Goal: Task Accomplishment & Management: Use online tool/utility

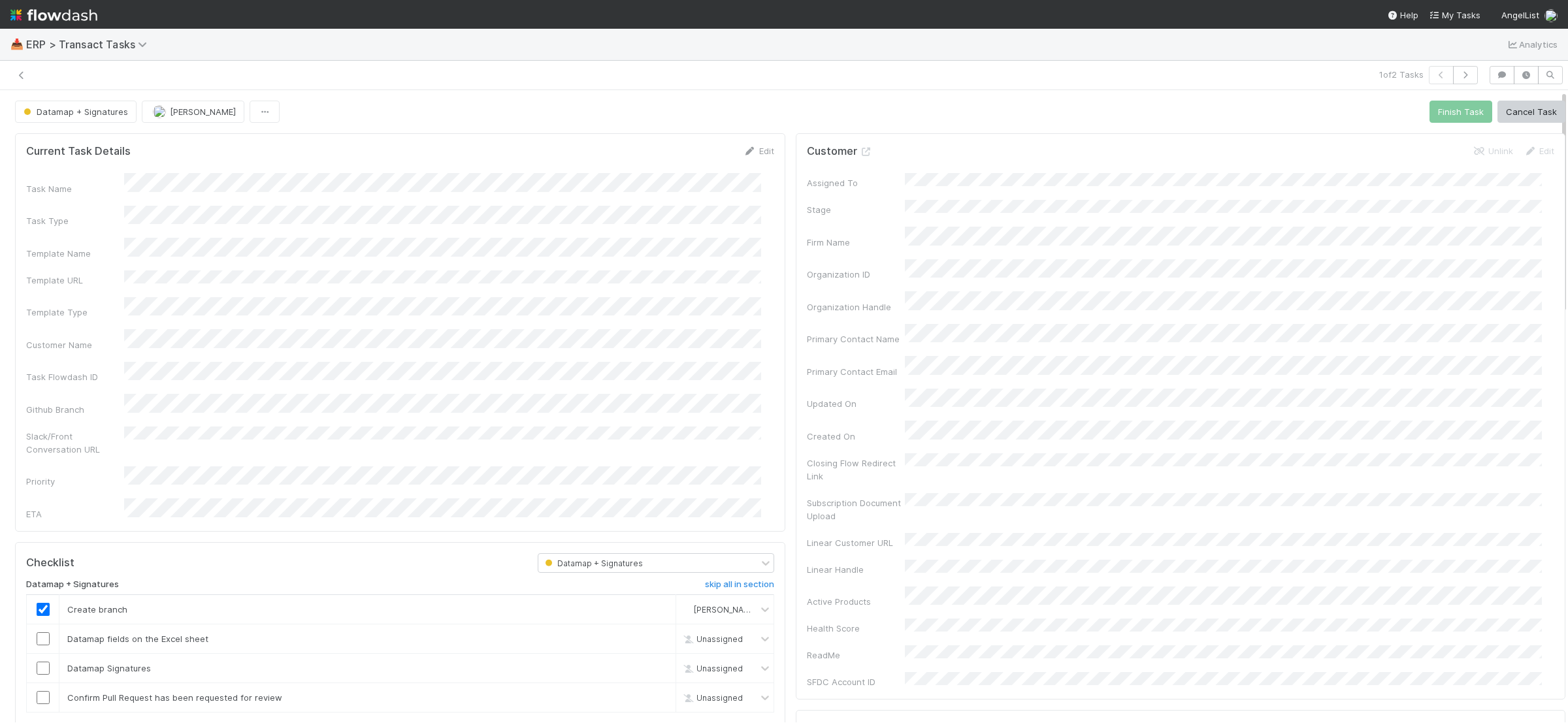
click at [756, 144] on div "Edit" at bounding box center [759, 150] width 31 height 13
click at [752, 149] on link "Edit" at bounding box center [759, 151] width 31 height 10
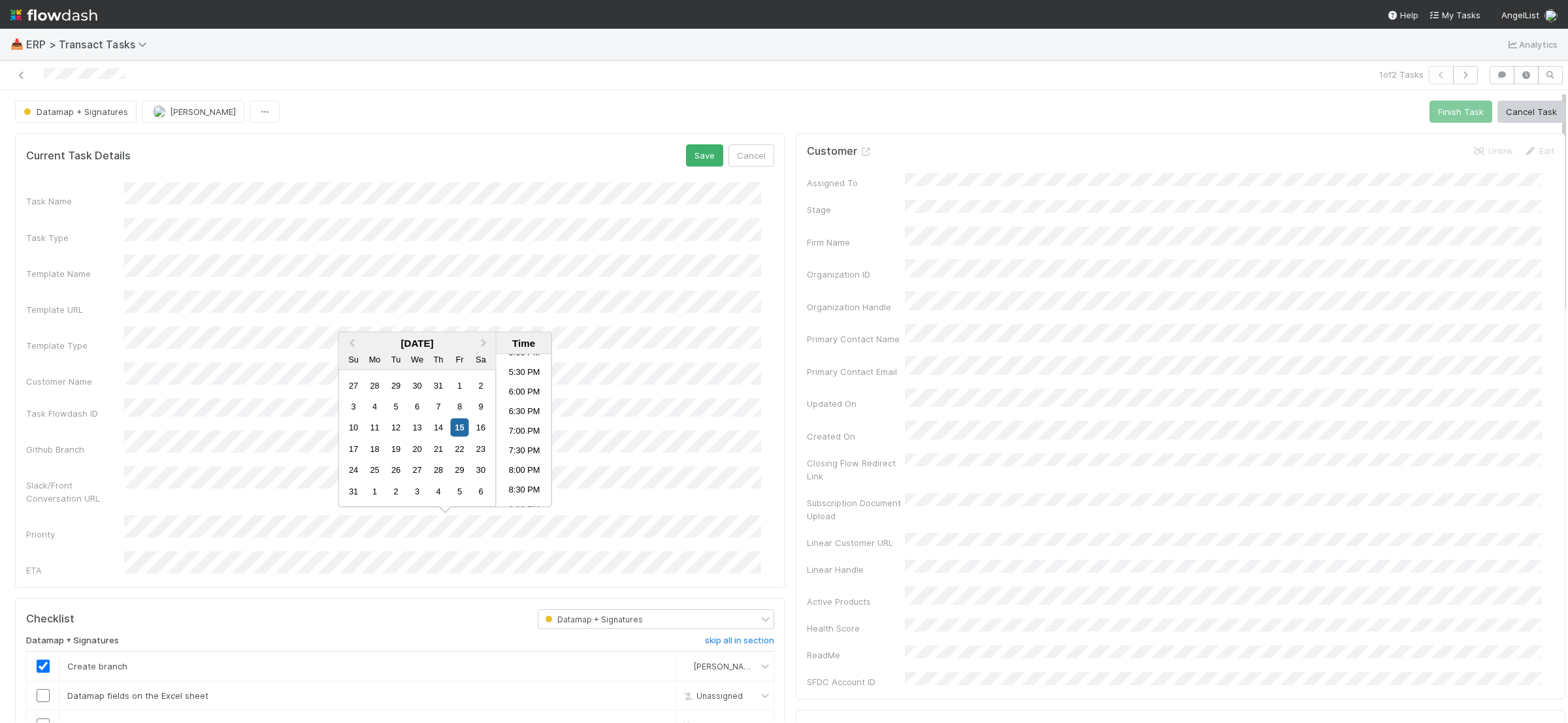
scroll to position [789, 0]
click at [519, 444] on li "10:00 PM" at bounding box center [524, 438] width 55 height 20
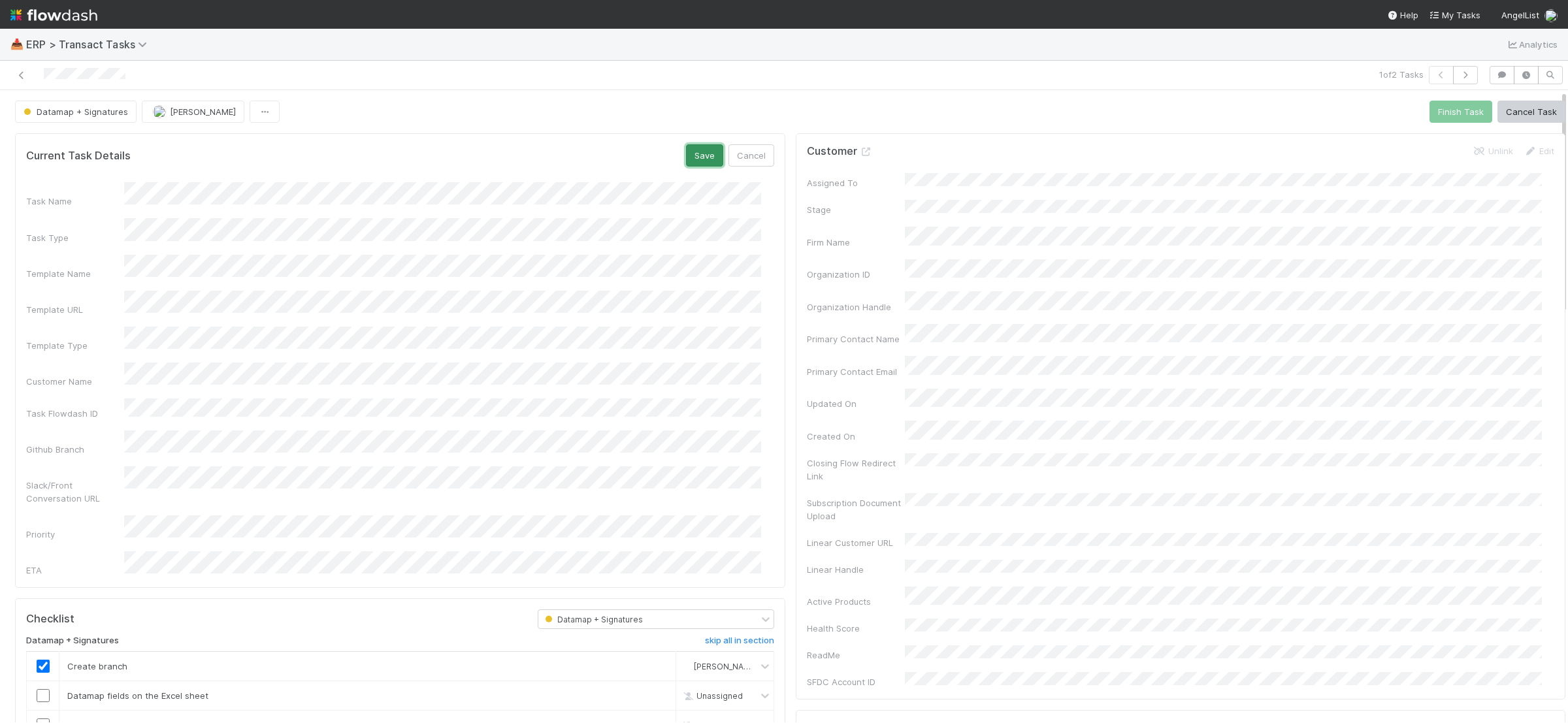
click at [697, 162] on button "Save" at bounding box center [705, 155] width 38 height 22
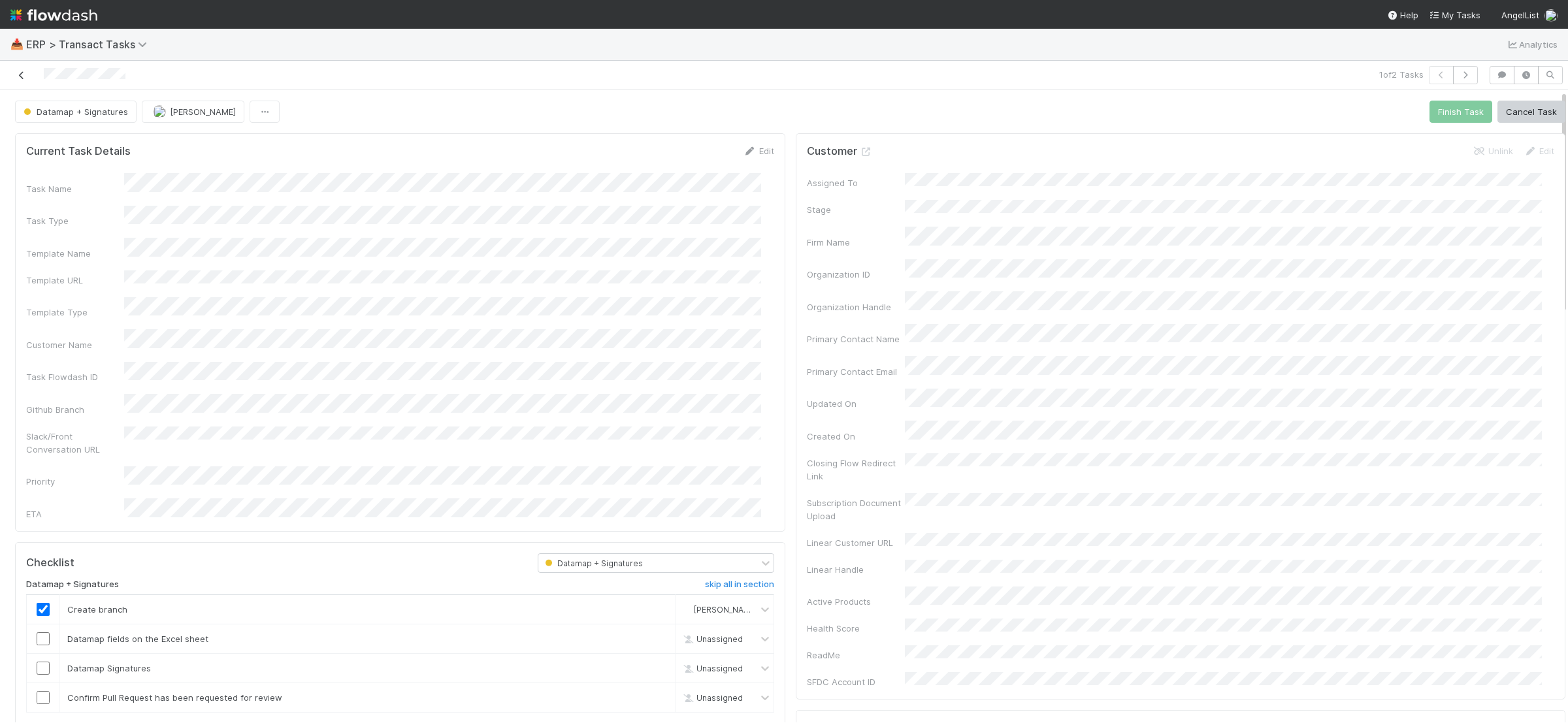
click at [24, 78] on icon at bounding box center [21, 75] width 13 height 9
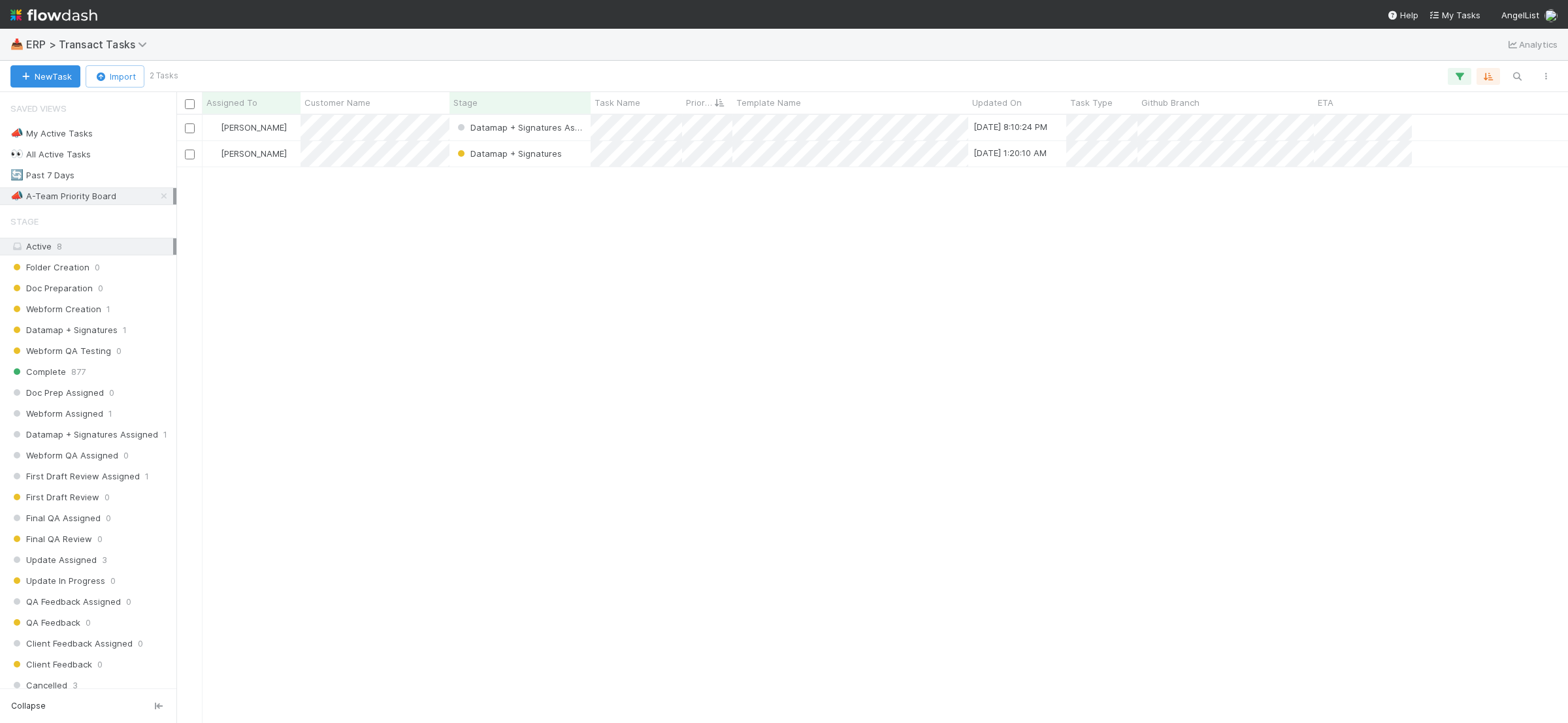
scroll to position [596, 1379]
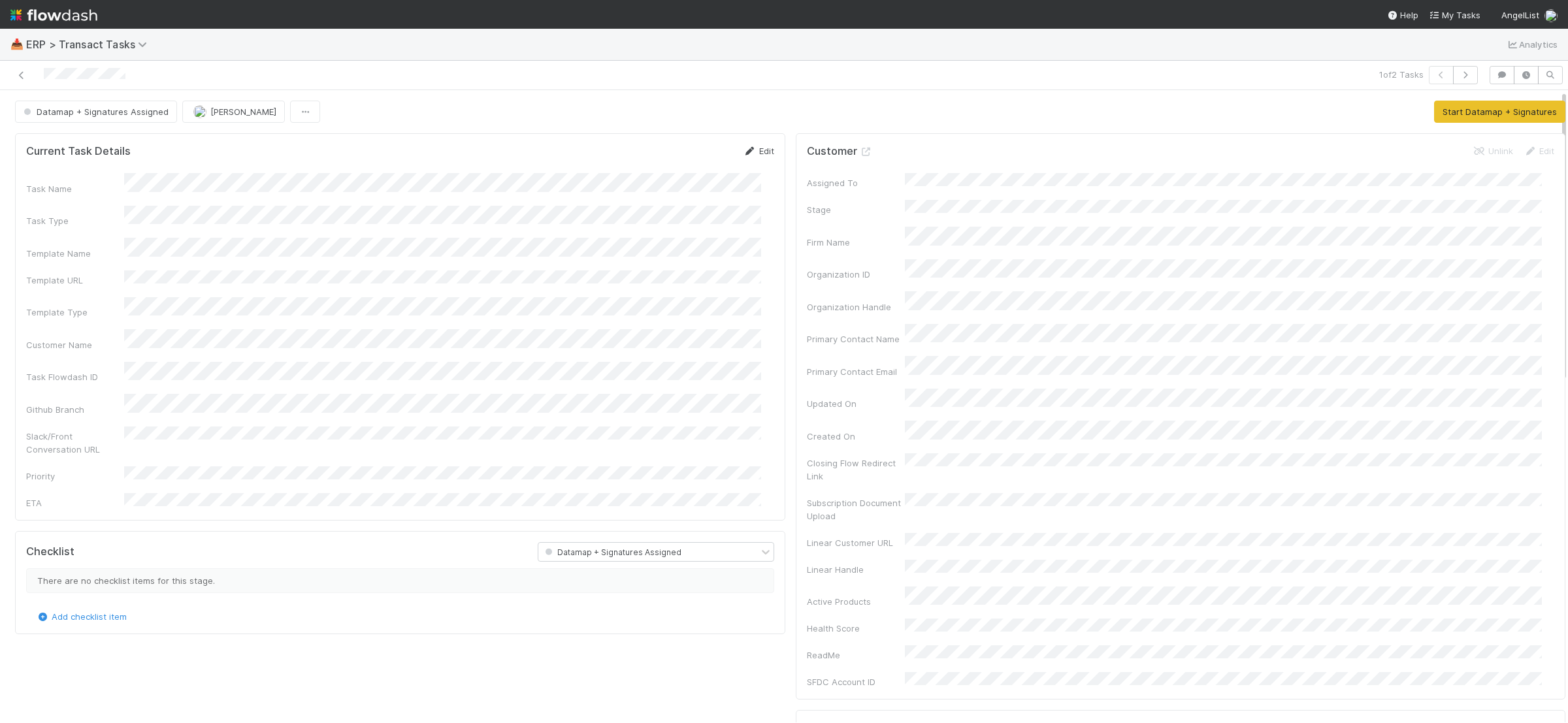
click at [744, 149] on link "Edit" at bounding box center [759, 151] width 31 height 10
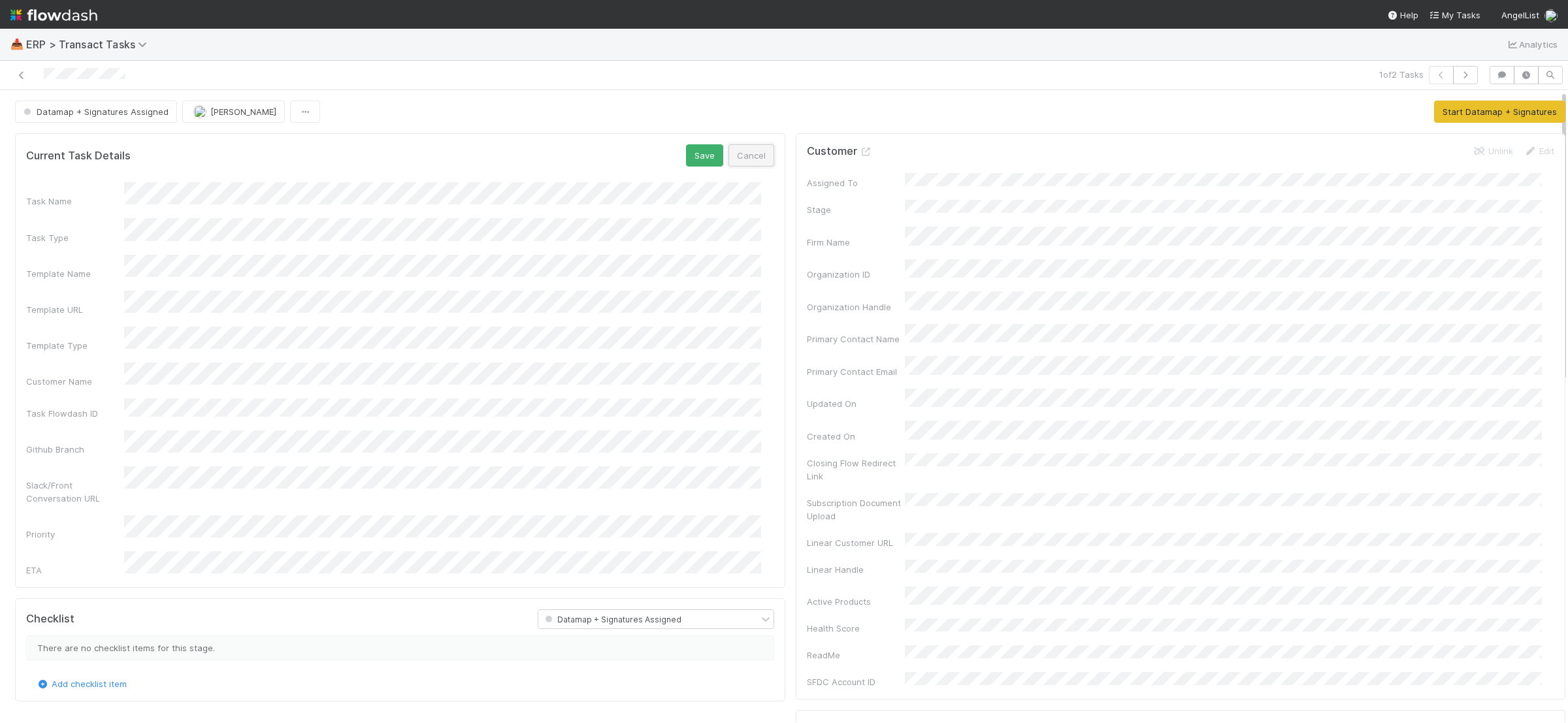
click at [742, 166] on button "Cancel" at bounding box center [751, 155] width 46 height 22
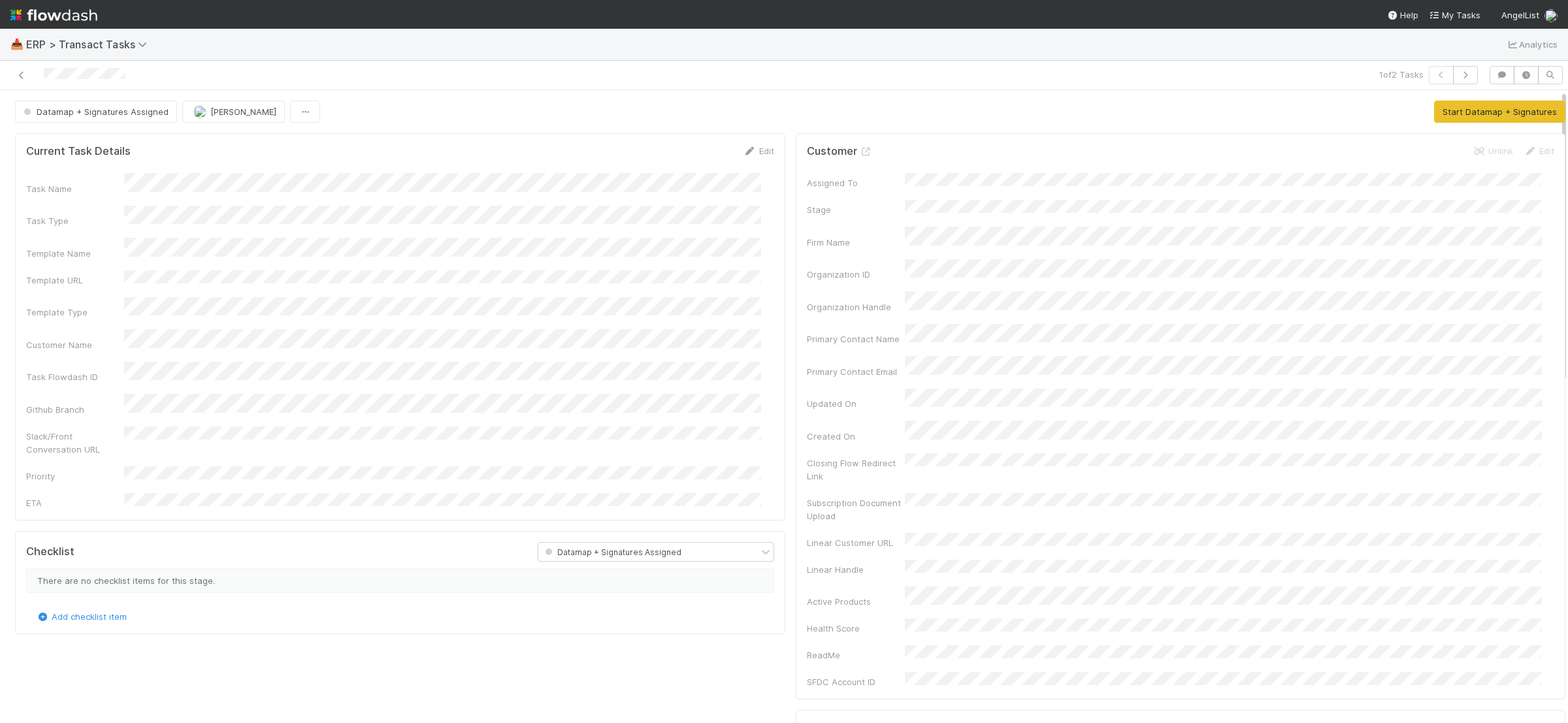
click at [1460, 107] on button "Start Datamap + Signatures" at bounding box center [1500, 112] width 131 height 22
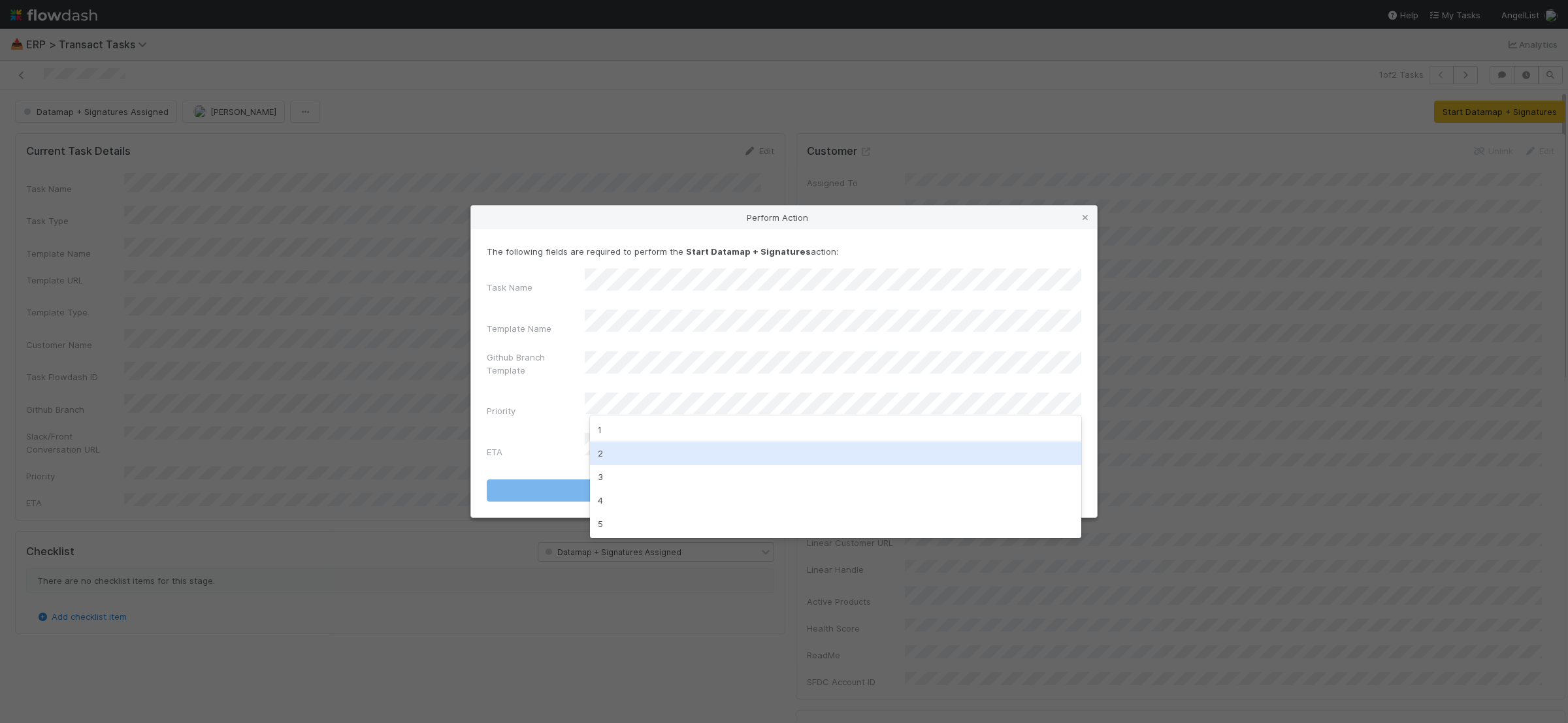
click at [684, 462] on div "2" at bounding box center [836, 453] width 492 height 24
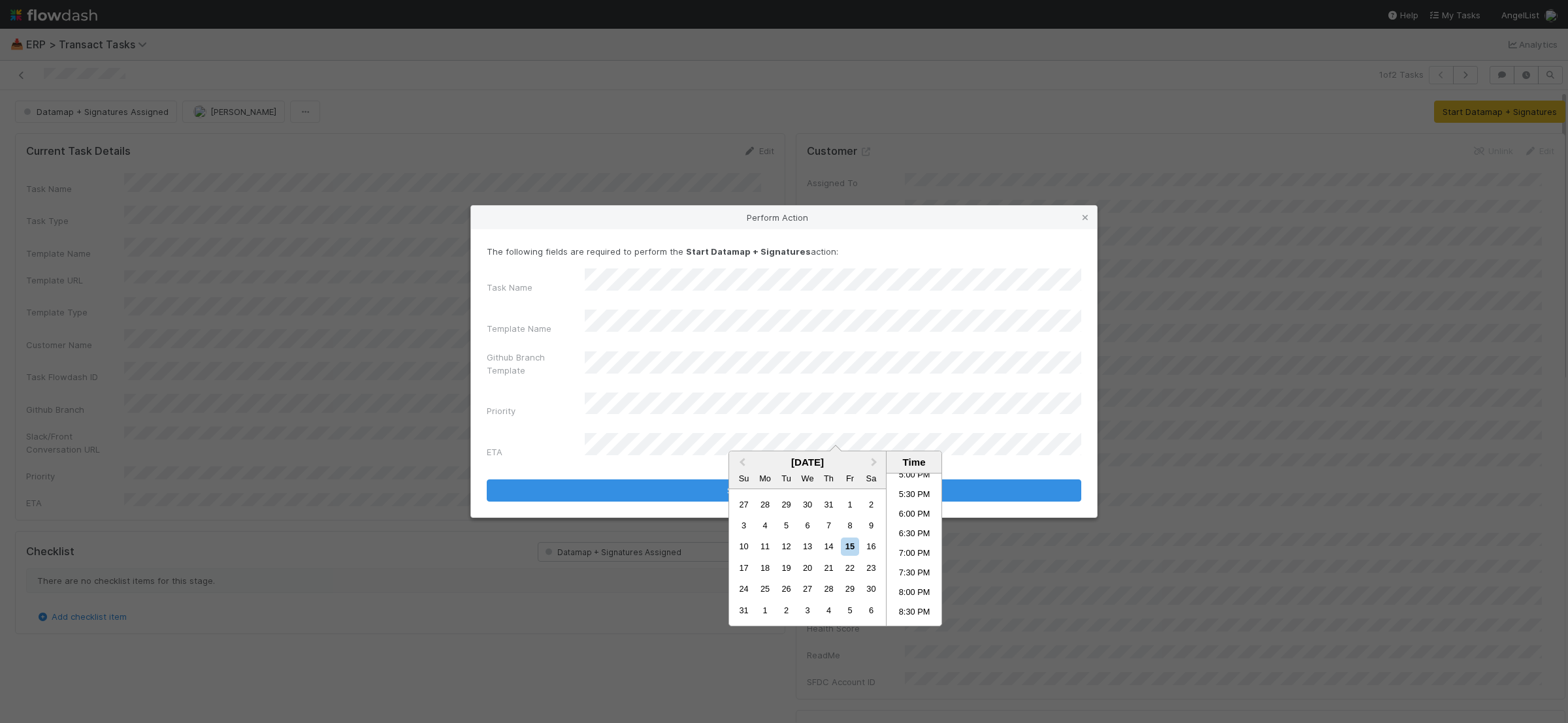
scroll to position [789, 0]
click at [915, 558] on li "10:00 PM" at bounding box center [914, 557] width 55 height 20
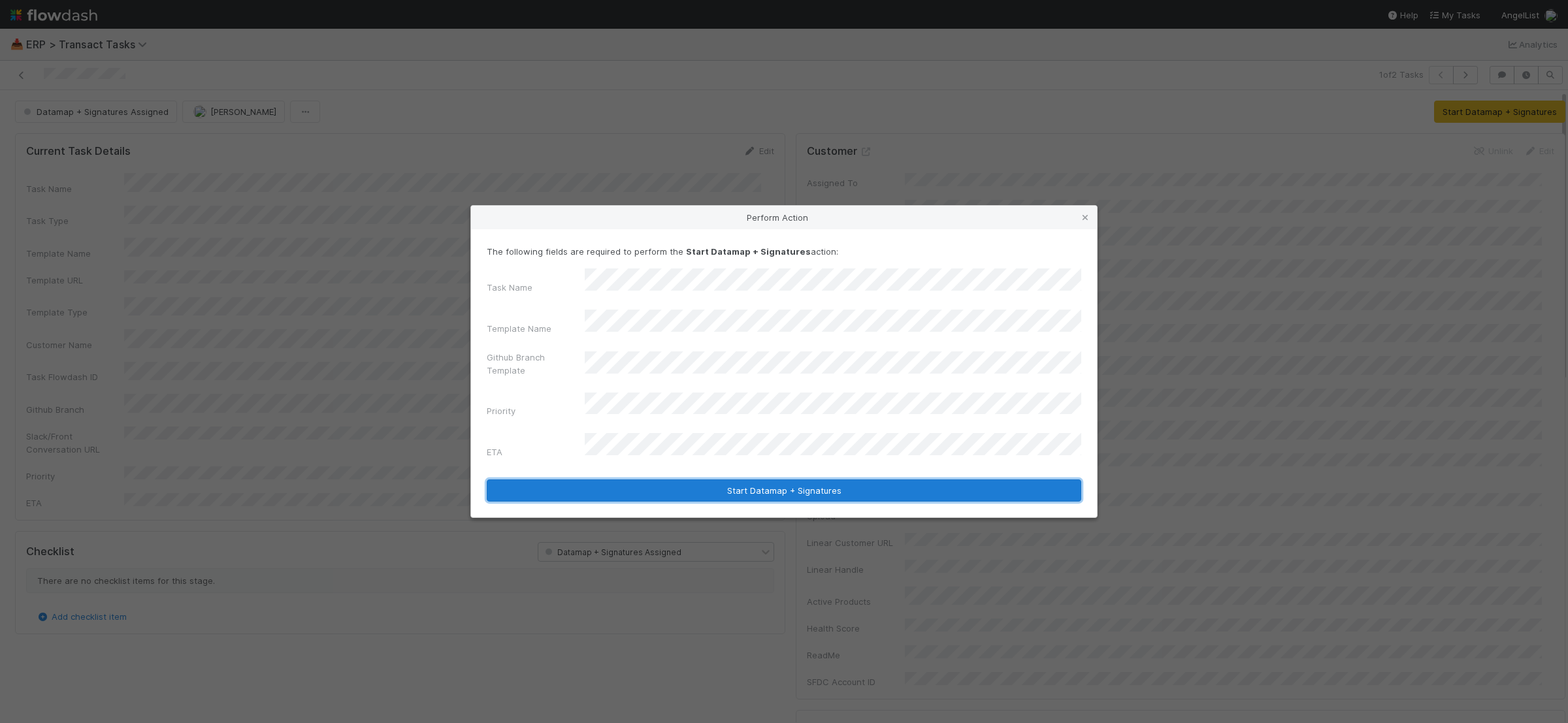
click at [821, 480] on button "Start Datamap + Signatures" at bounding box center [784, 491] width 595 height 22
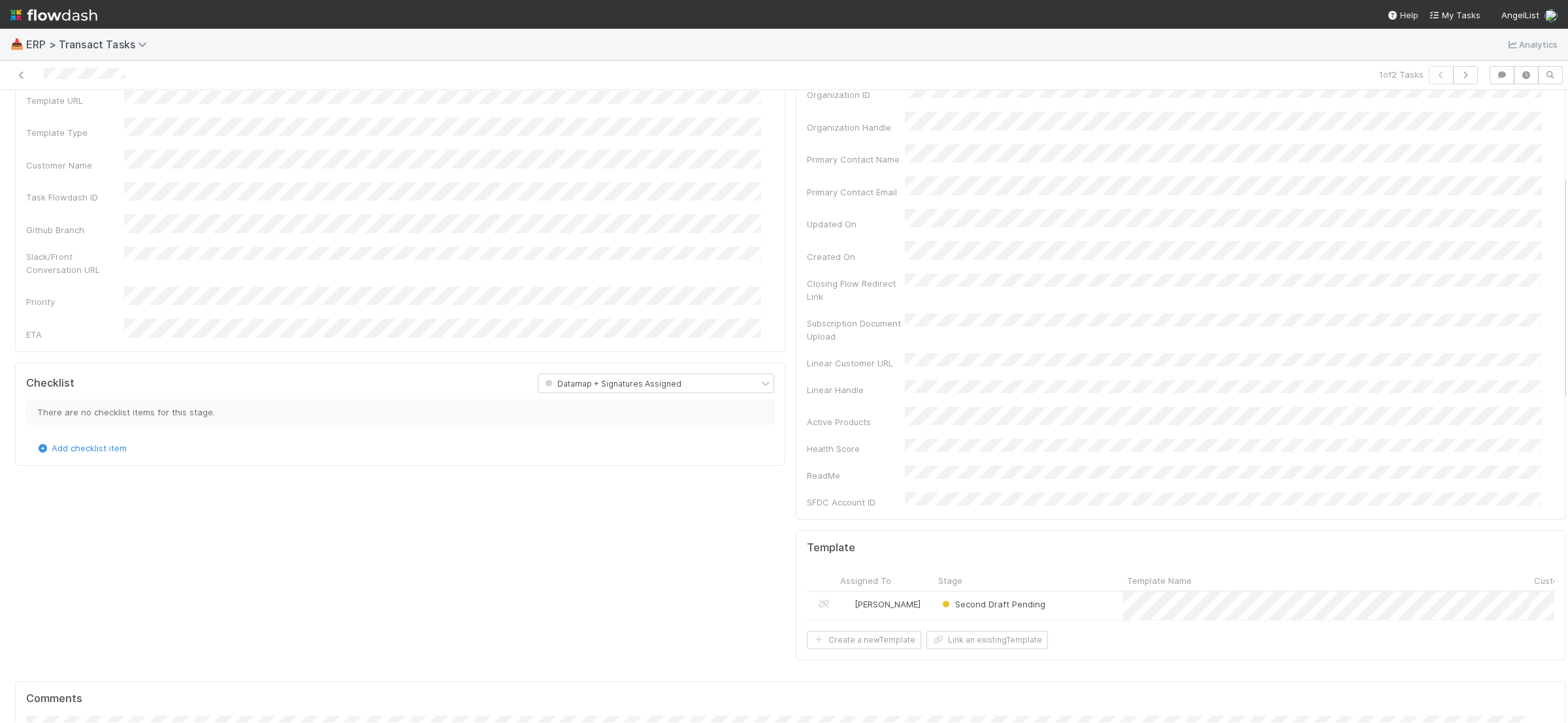
scroll to position [242, 0]
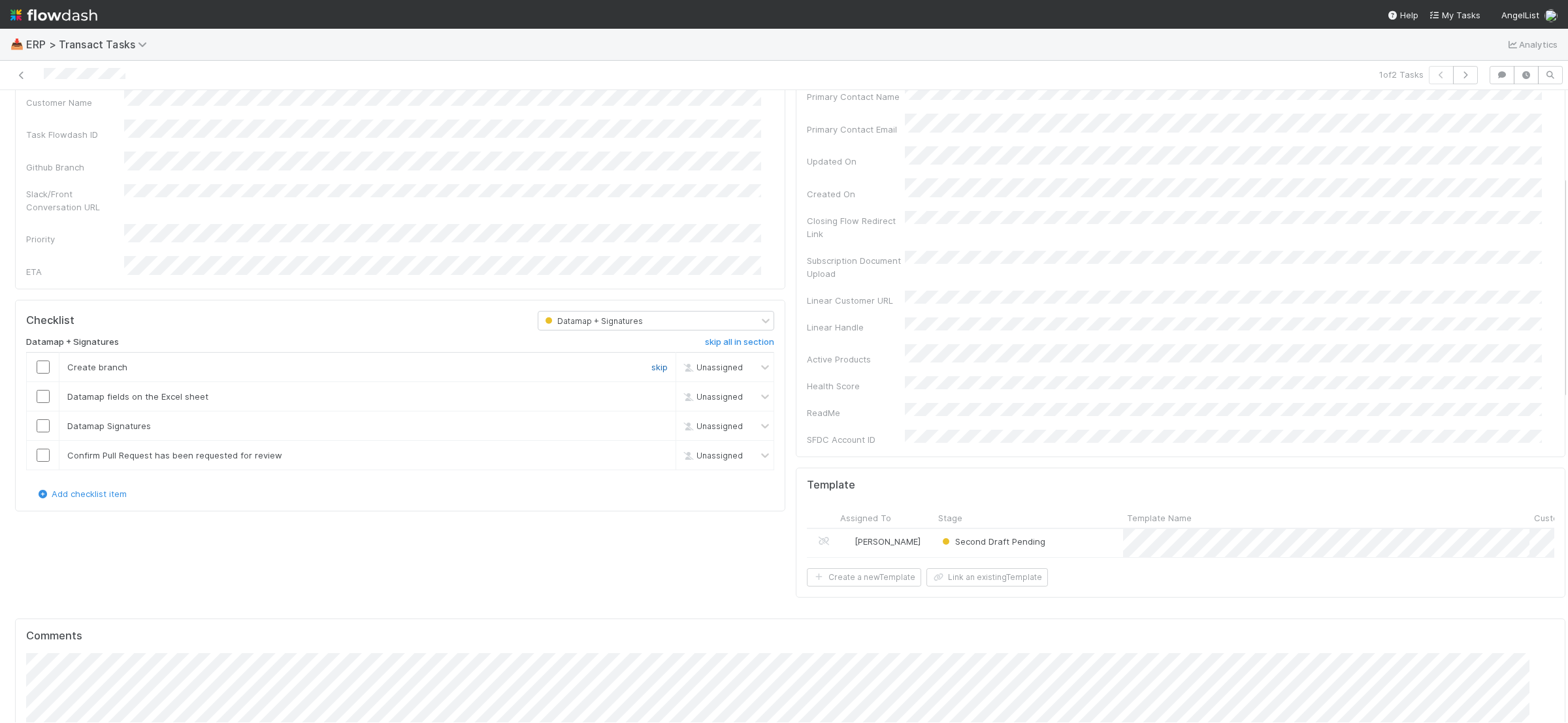
click at [651, 362] on link "skip" at bounding box center [659, 367] width 16 height 10
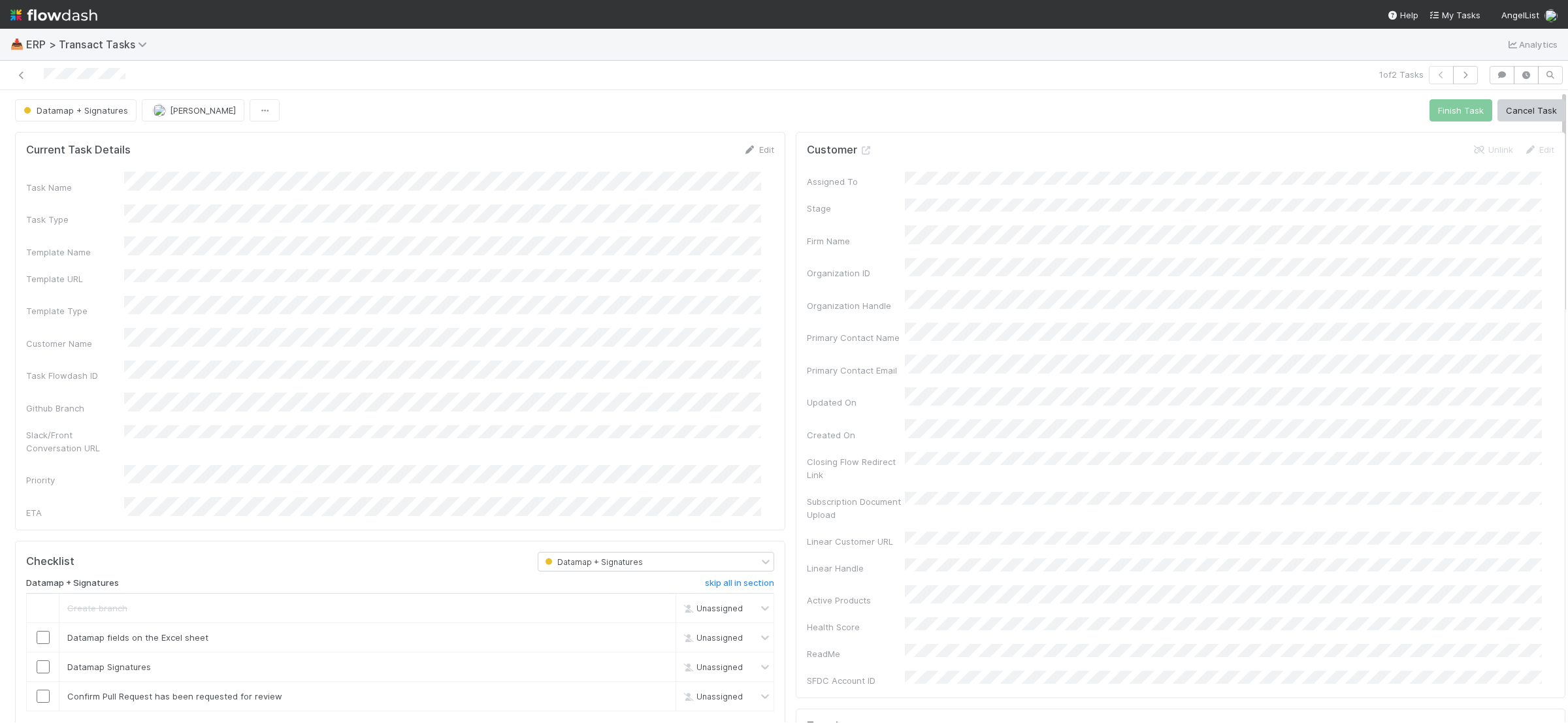
scroll to position [0, 0]
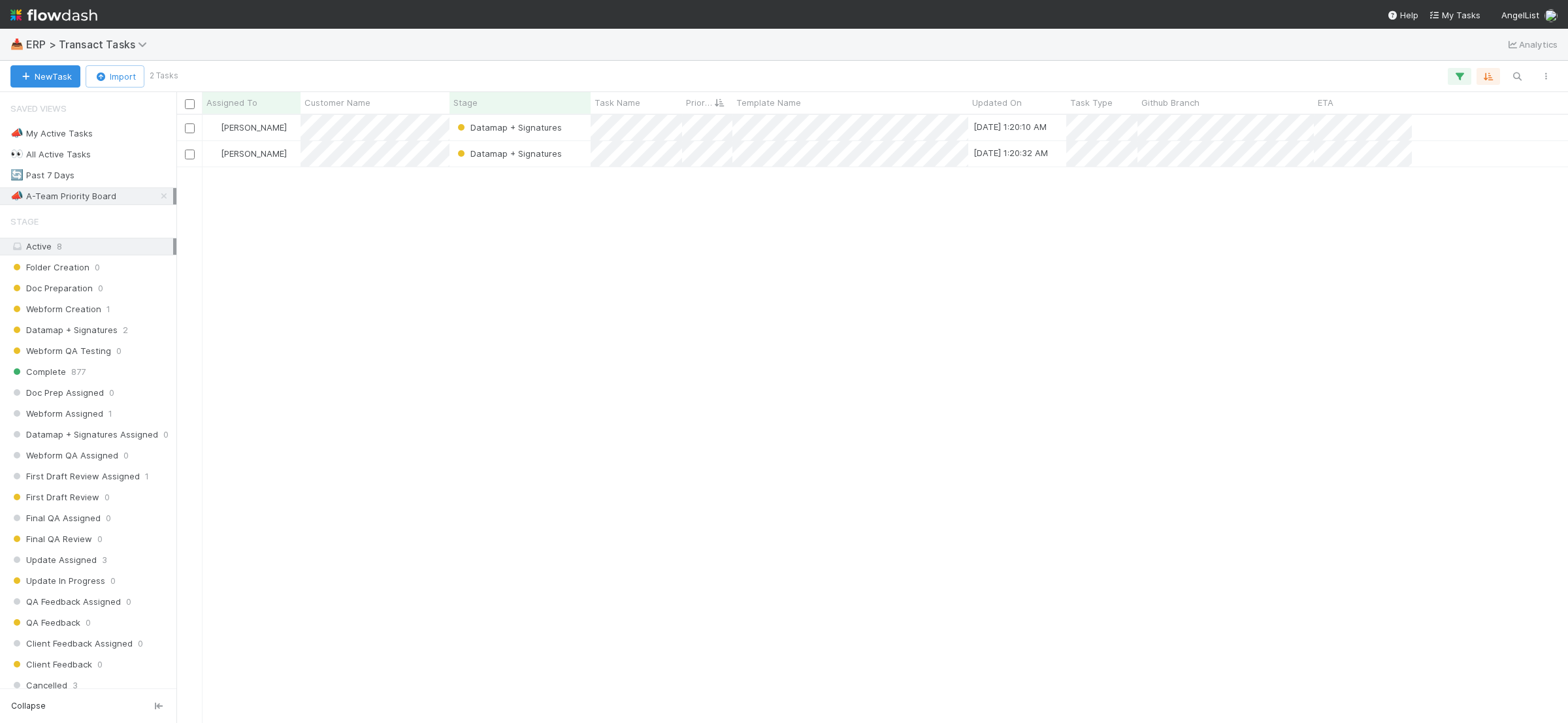
scroll to position [596, 1379]
